Goal: Task Accomplishment & Management: Manage account settings

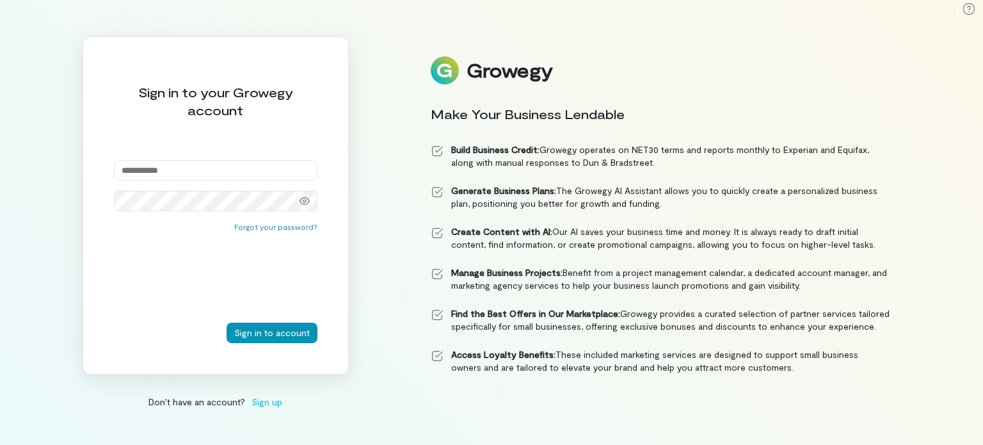
type input "**********"
click at [292, 330] on button "Sign in to account" at bounding box center [272, 332] width 91 height 20
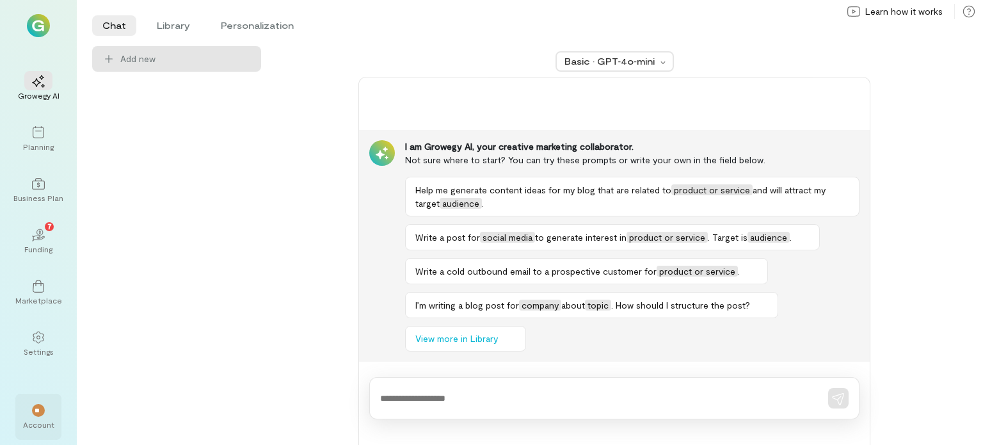
click at [37, 411] on span "**" at bounding box center [39, 410] width 8 height 8
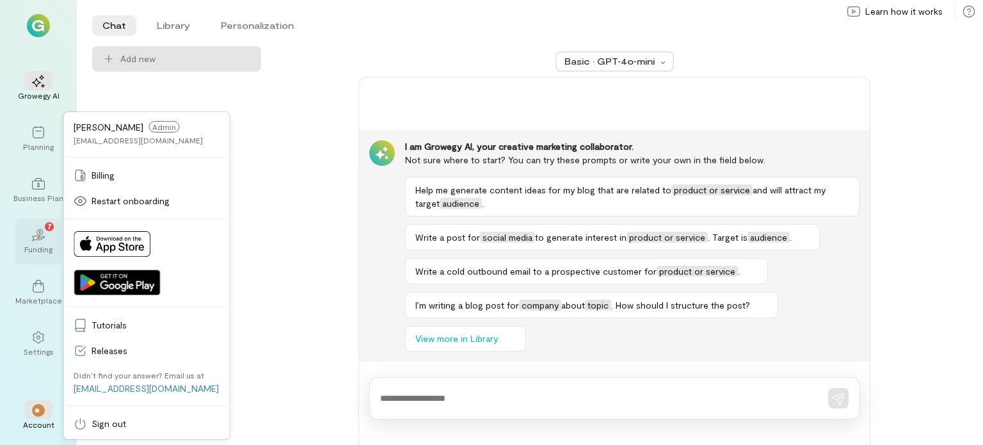
click at [36, 242] on div "02 7" at bounding box center [38, 234] width 28 height 19
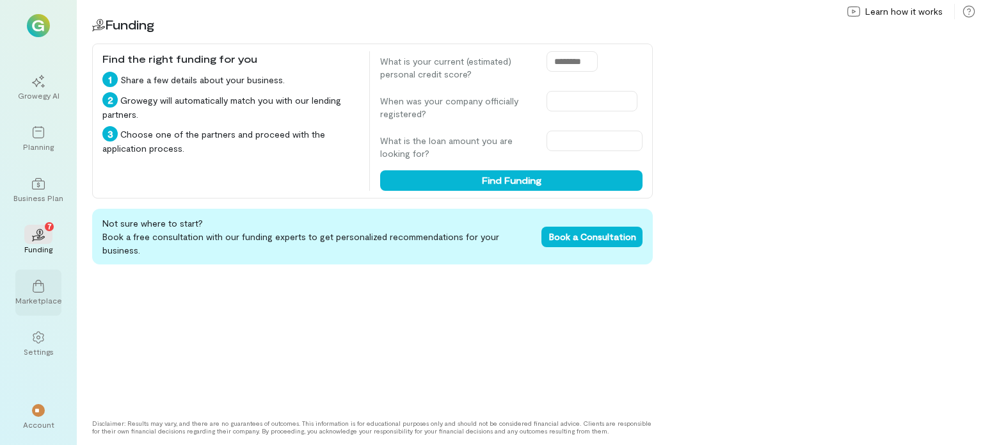
click at [37, 286] on icon at bounding box center [38, 286] width 13 height 13
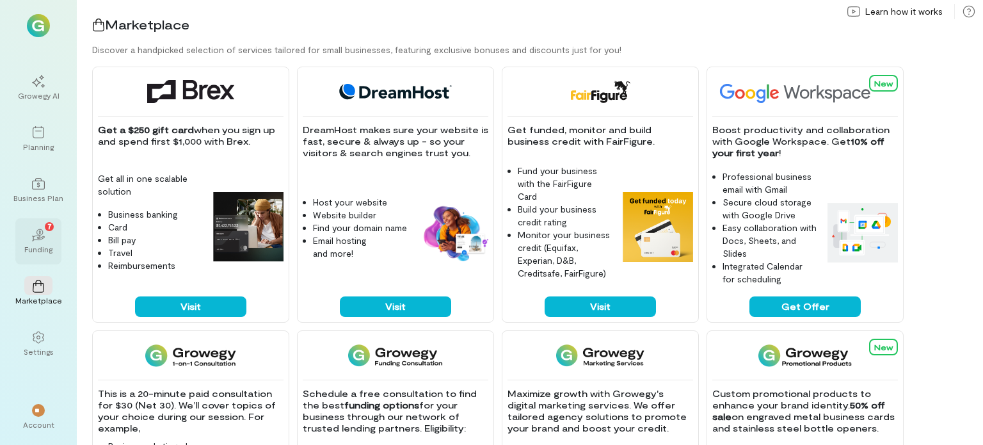
click at [38, 230] on icon "02" at bounding box center [38, 234] width 13 height 13
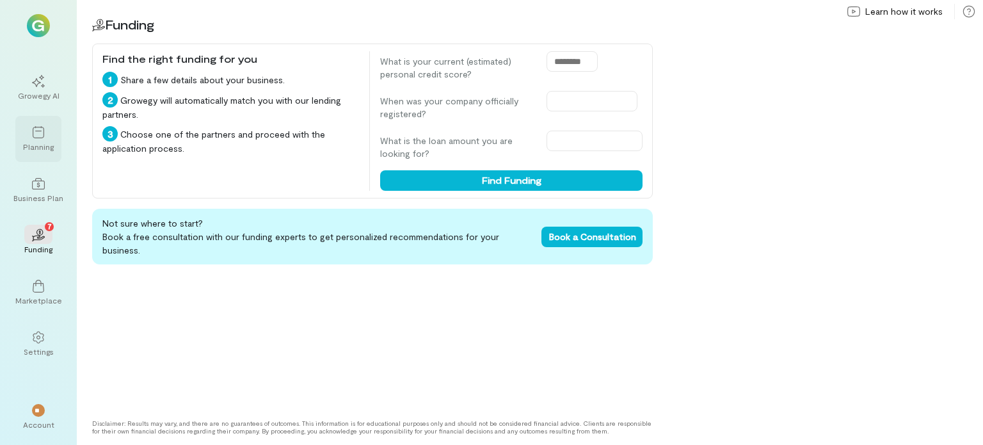
click at [33, 127] on icon at bounding box center [38, 132] width 13 height 13
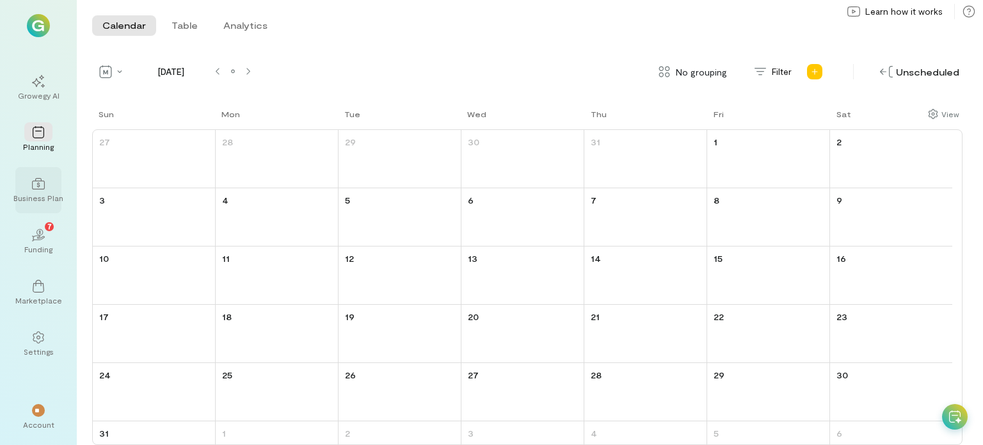
click at [38, 191] on div at bounding box center [38, 182] width 28 height 19
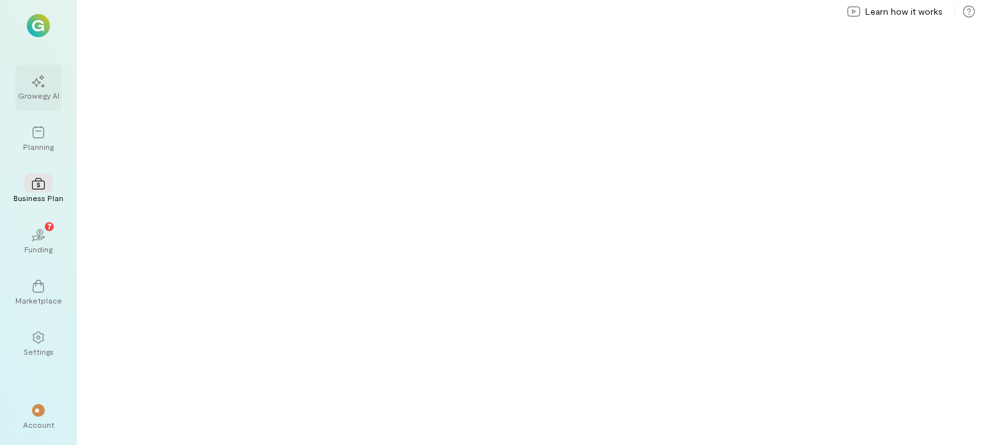
click at [45, 89] on div at bounding box center [38, 80] width 28 height 19
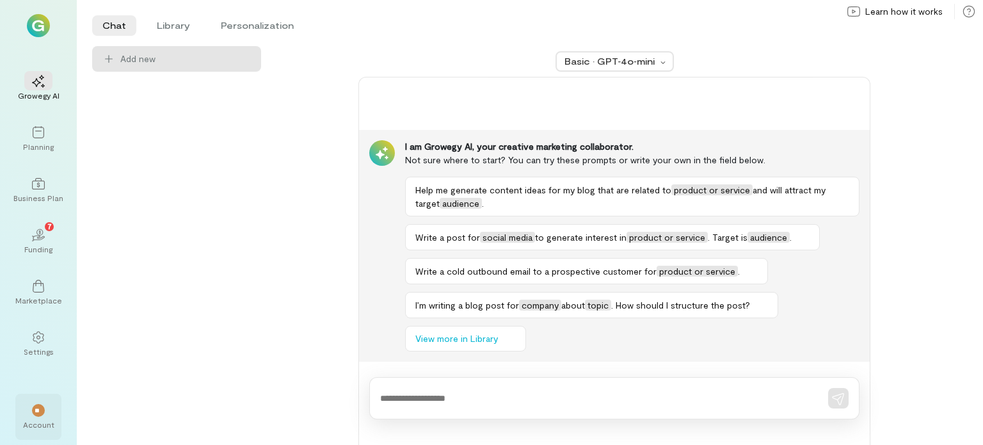
click at [40, 420] on div "Account" at bounding box center [38, 424] width 31 height 10
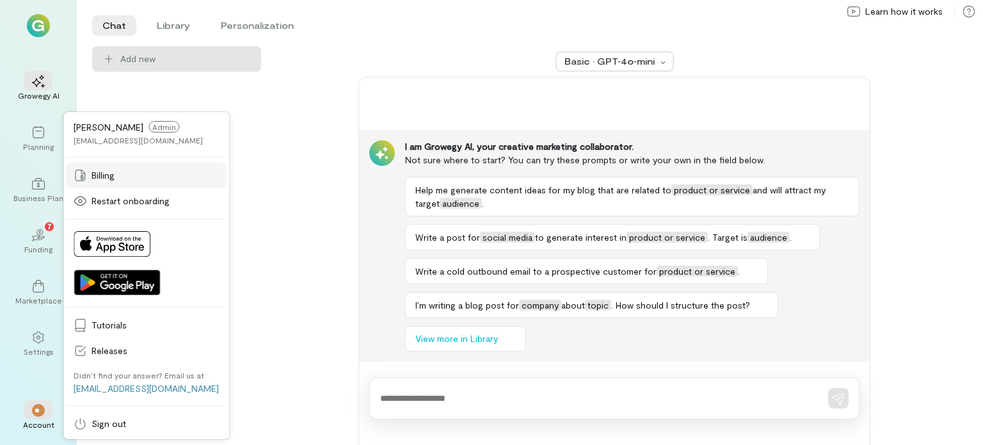
click at [97, 171] on span "Billing" at bounding box center [154, 175] width 127 height 13
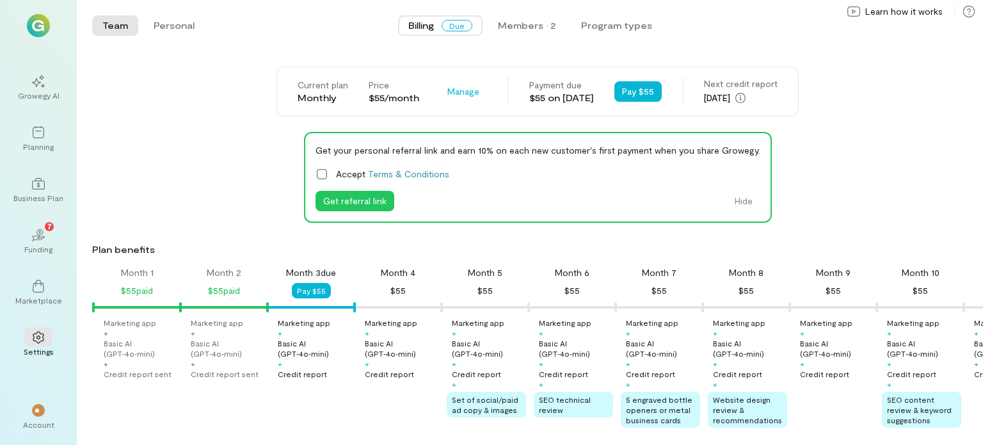
scroll to position [0, 44]
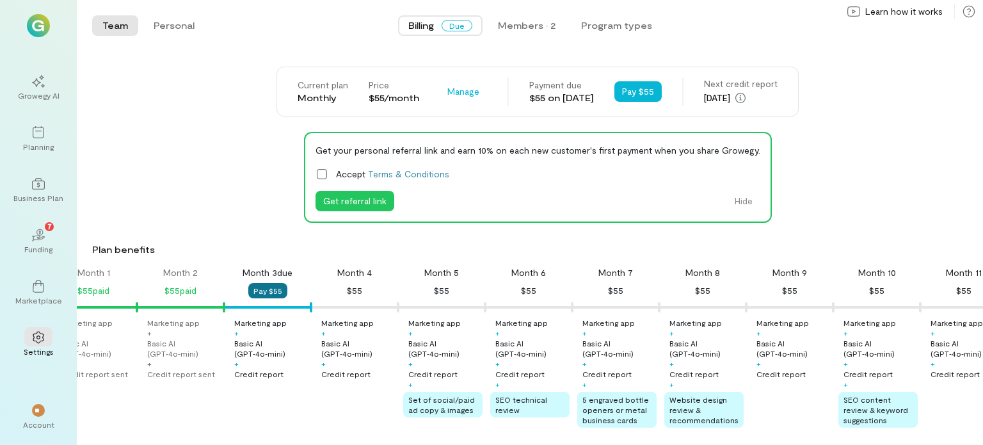
click at [267, 289] on button "Pay $55" at bounding box center [267, 290] width 39 height 15
